Goal: Navigation & Orientation: Find specific page/section

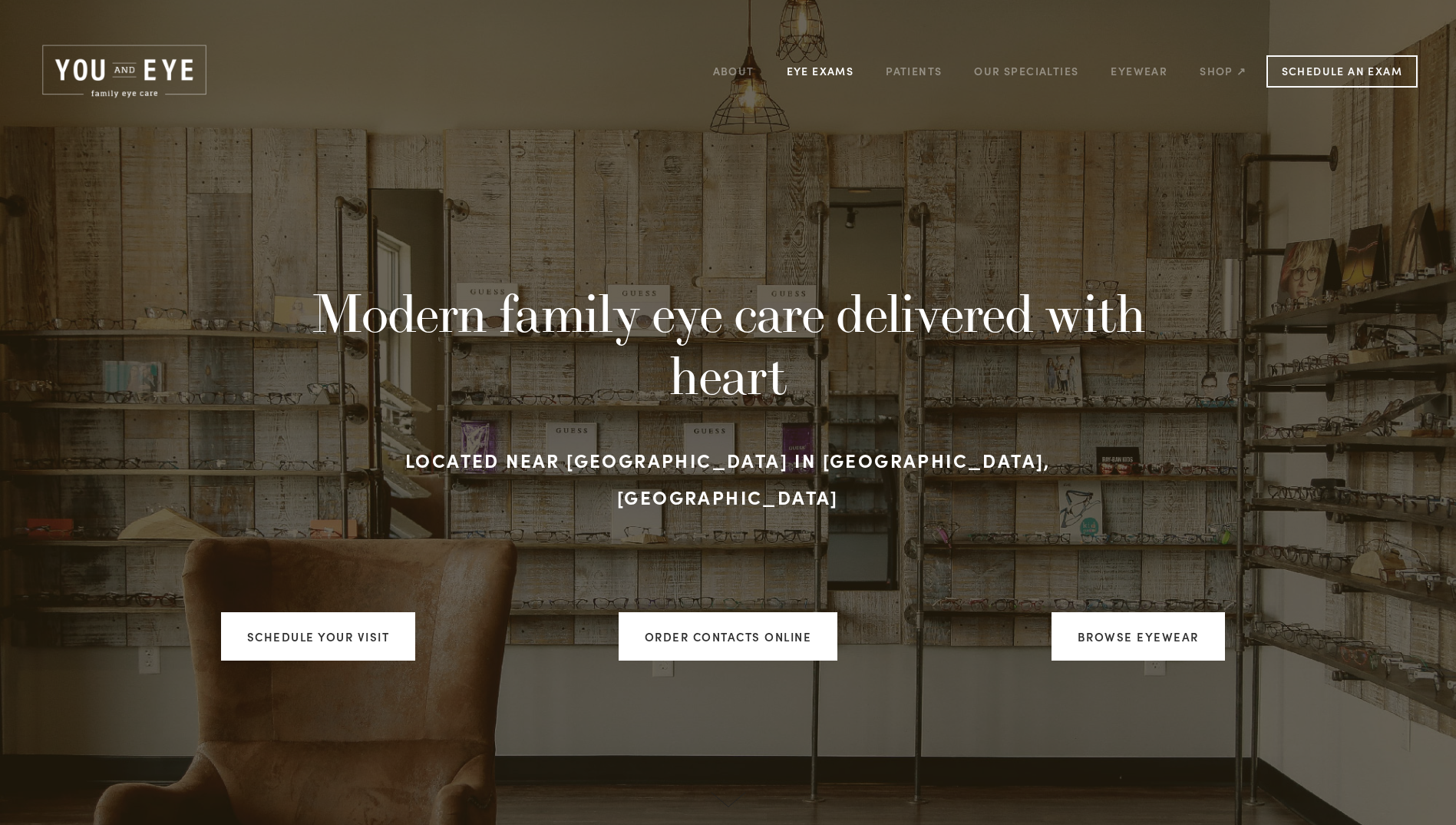
click at [810, 69] on link "Eye Exams" at bounding box center [820, 71] width 67 height 24
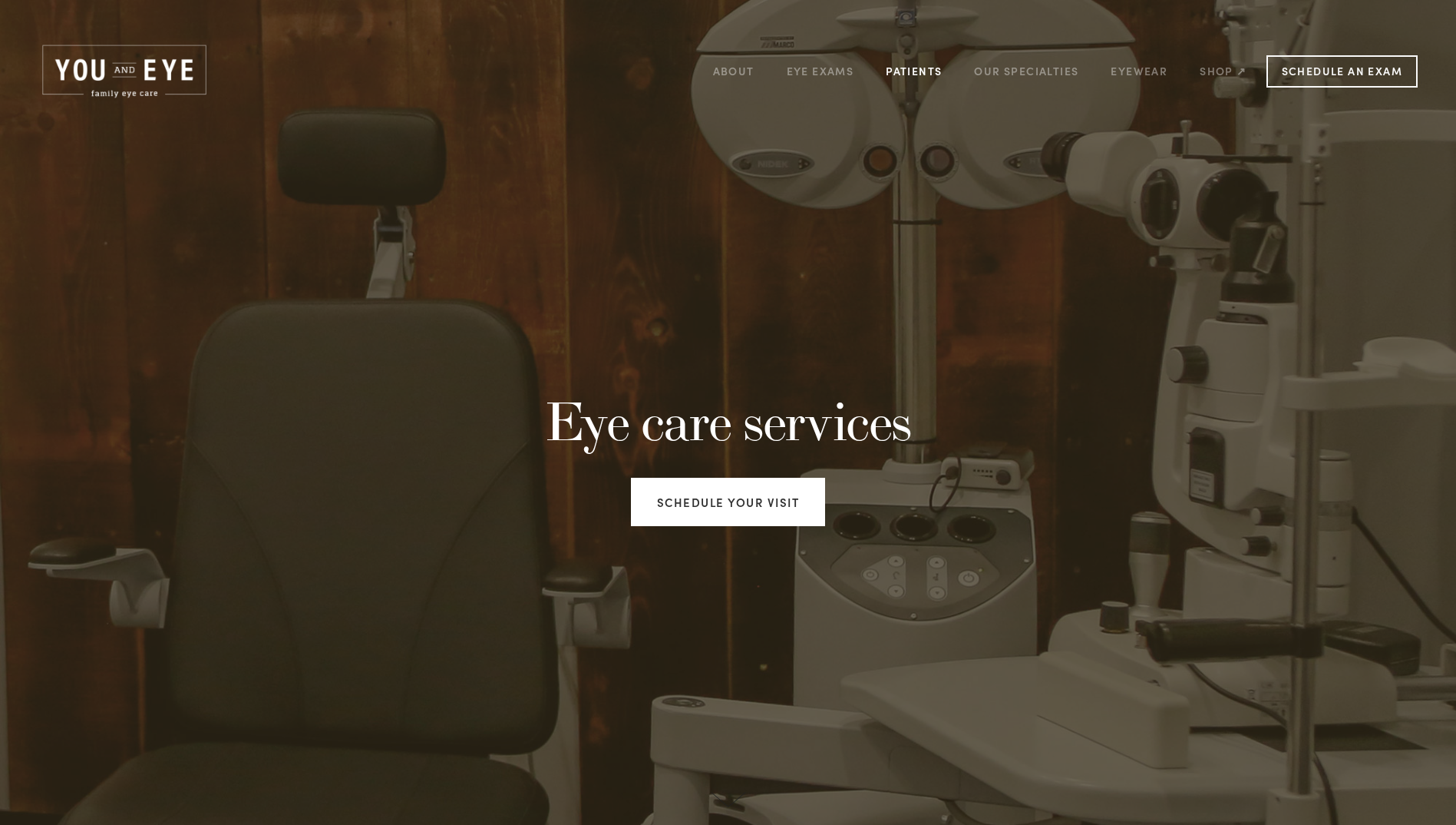
click at [895, 69] on link "Patients" at bounding box center [914, 71] width 56 height 24
